Goal: Book appointment/travel/reservation

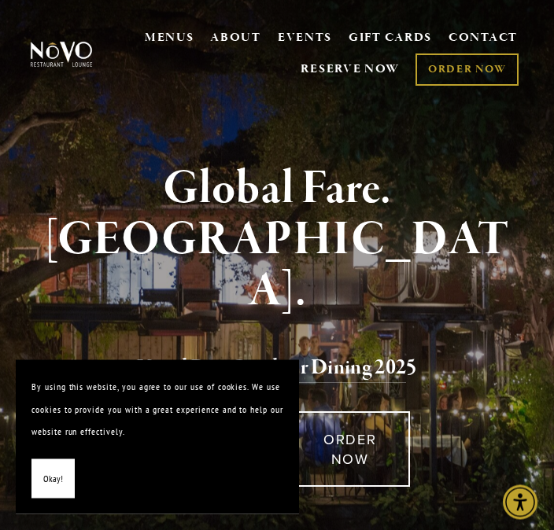
scroll to position [3, 0]
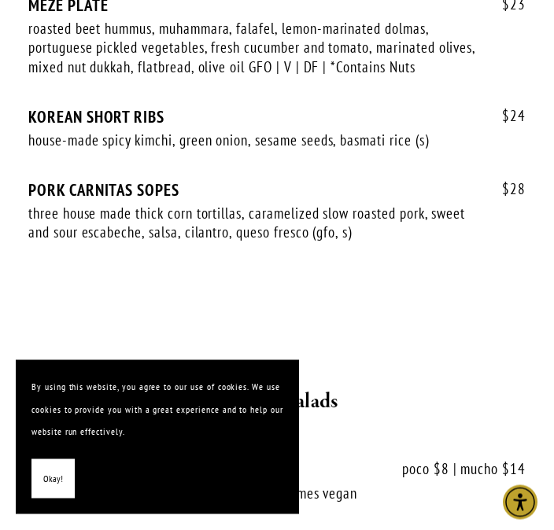
scroll to position [2183, 0]
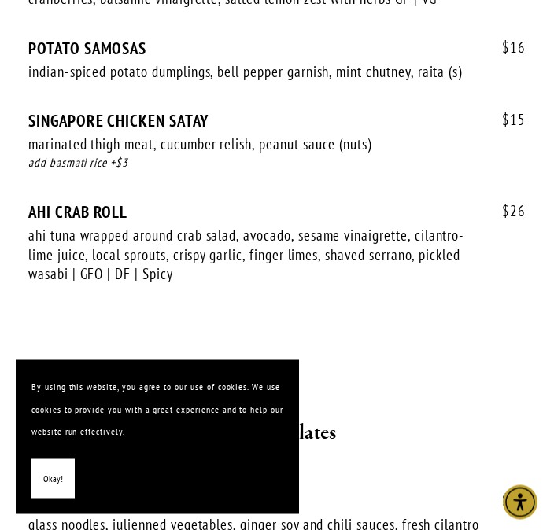
scroll to position [969, 0]
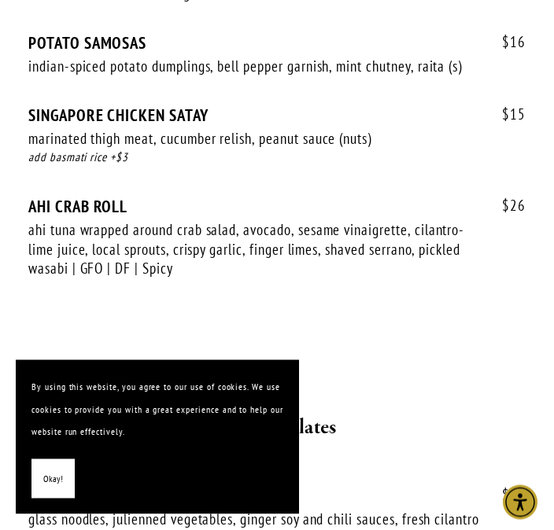
click at [46, 463] on button "Okay!" at bounding box center [52, 480] width 43 height 40
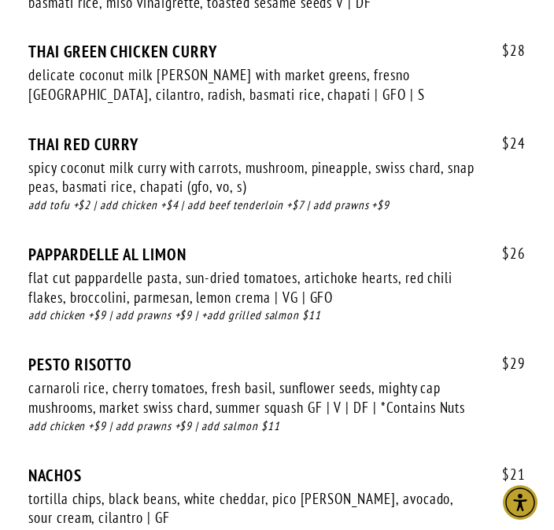
scroll to position [4595, 0]
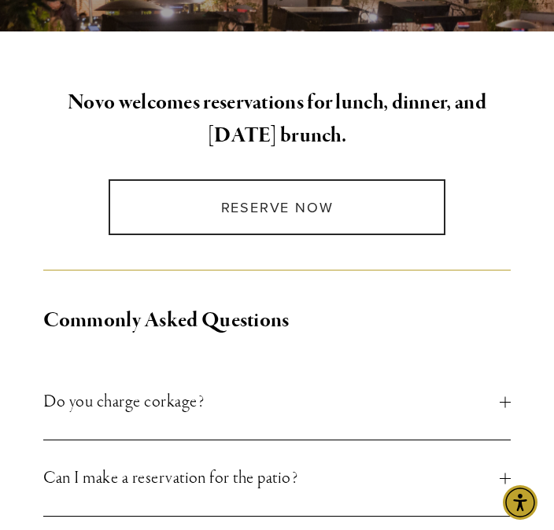
scroll to position [376, 0]
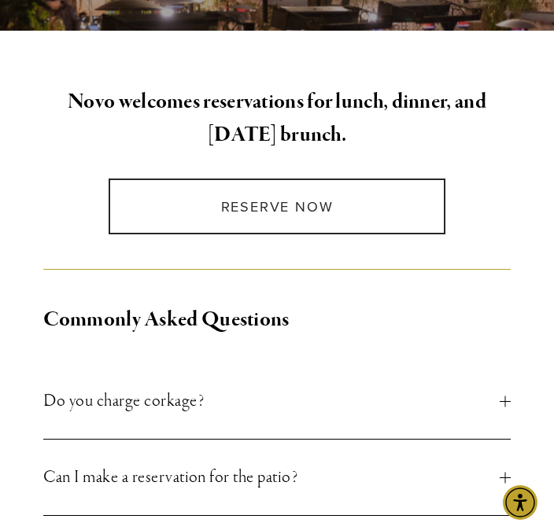
click at [384, 194] on link "Reserve Now" at bounding box center [277, 207] width 337 height 56
